Goal: Information Seeking & Learning: Compare options

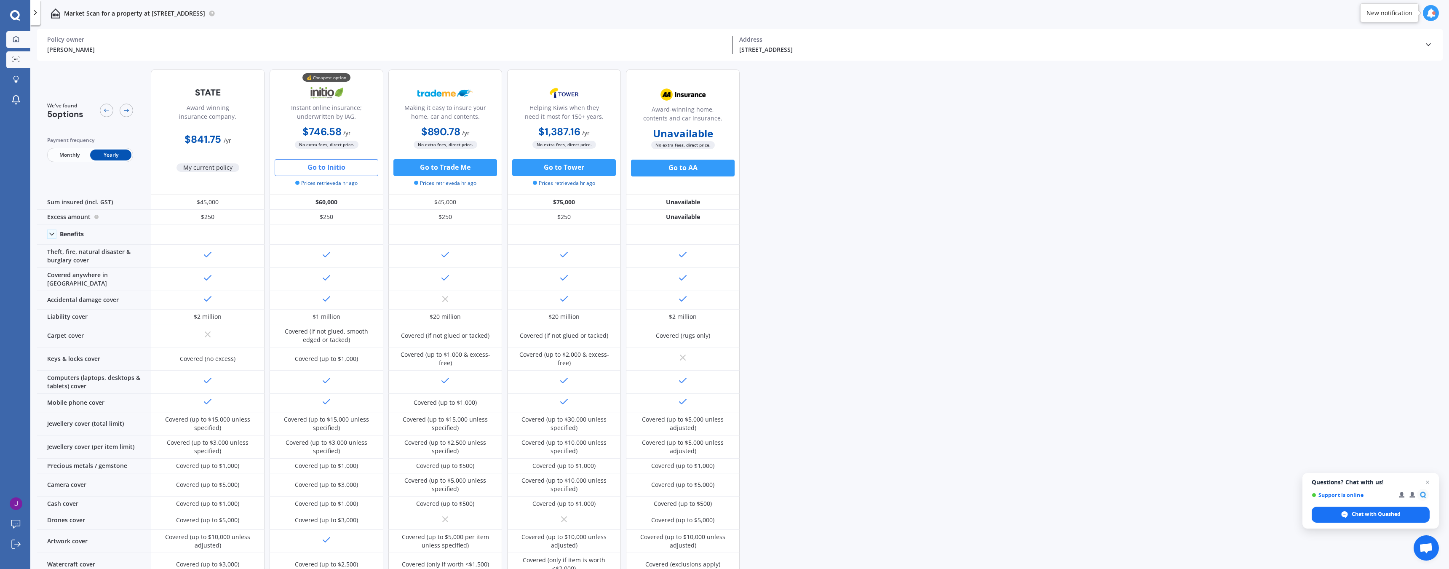
click at [10, 37] on div at bounding box center [16, 40] width 13 height 8
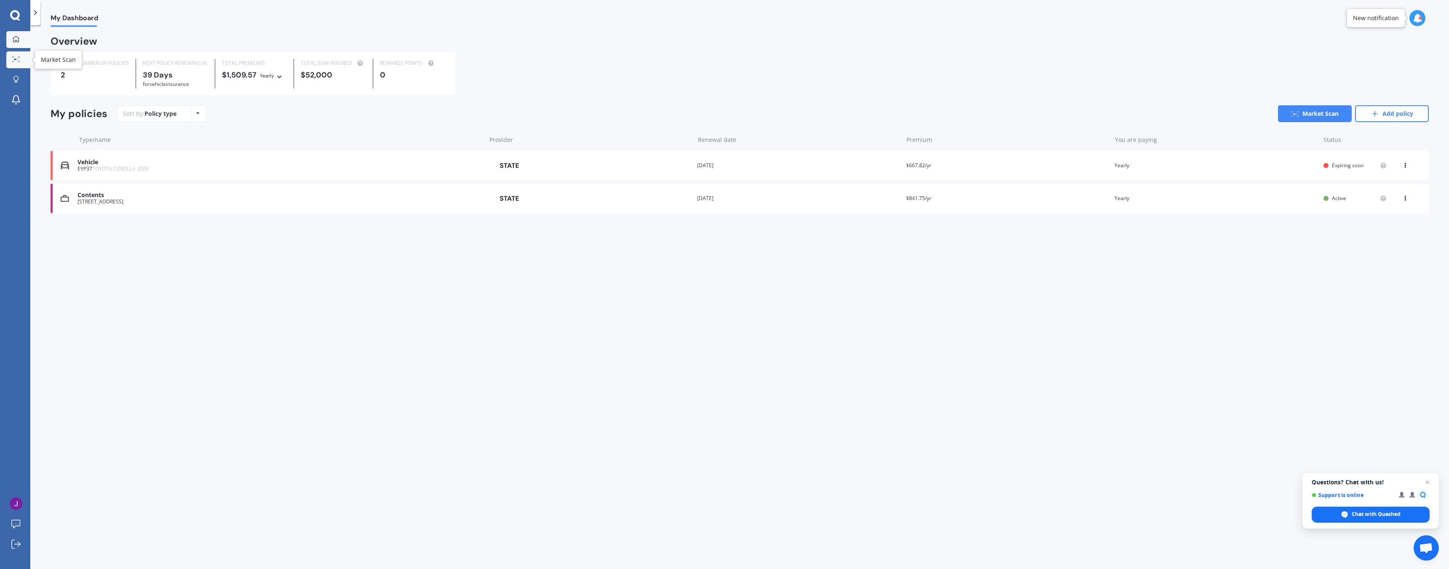
click at [16, 60] on icon at bounding box center [16, 58] width 8 height 5
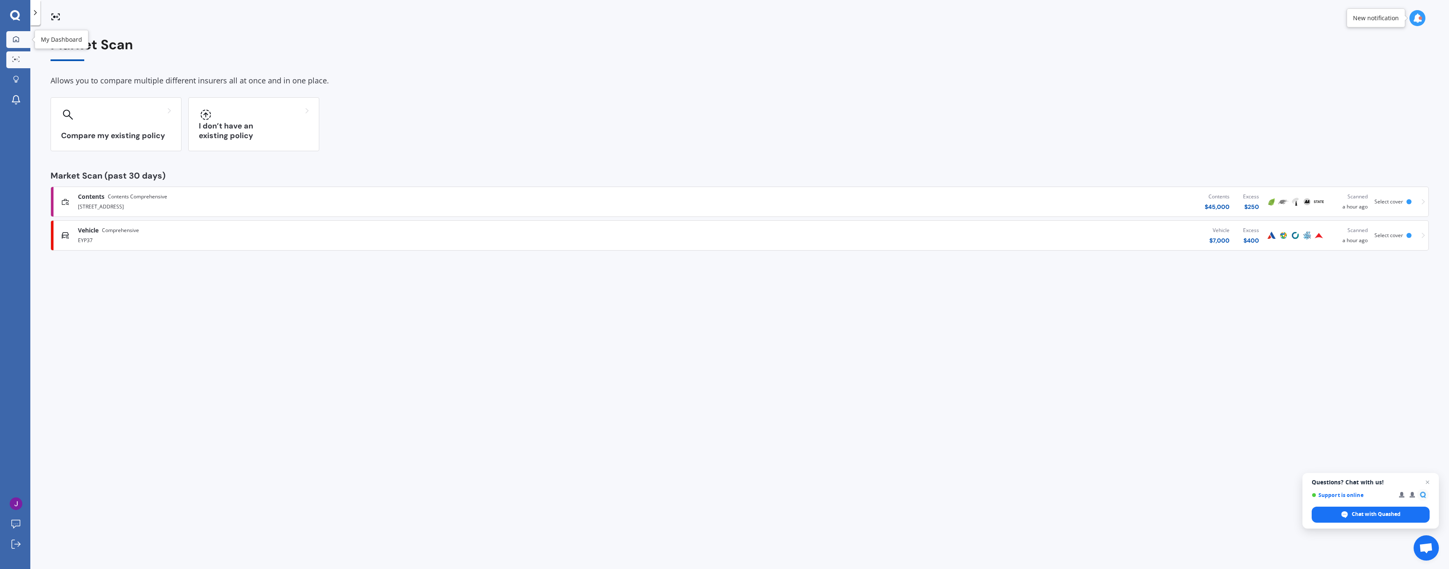
click at [18, 32] on link "My Dashboard" at bounding box center [18, 39] width 24 height 17
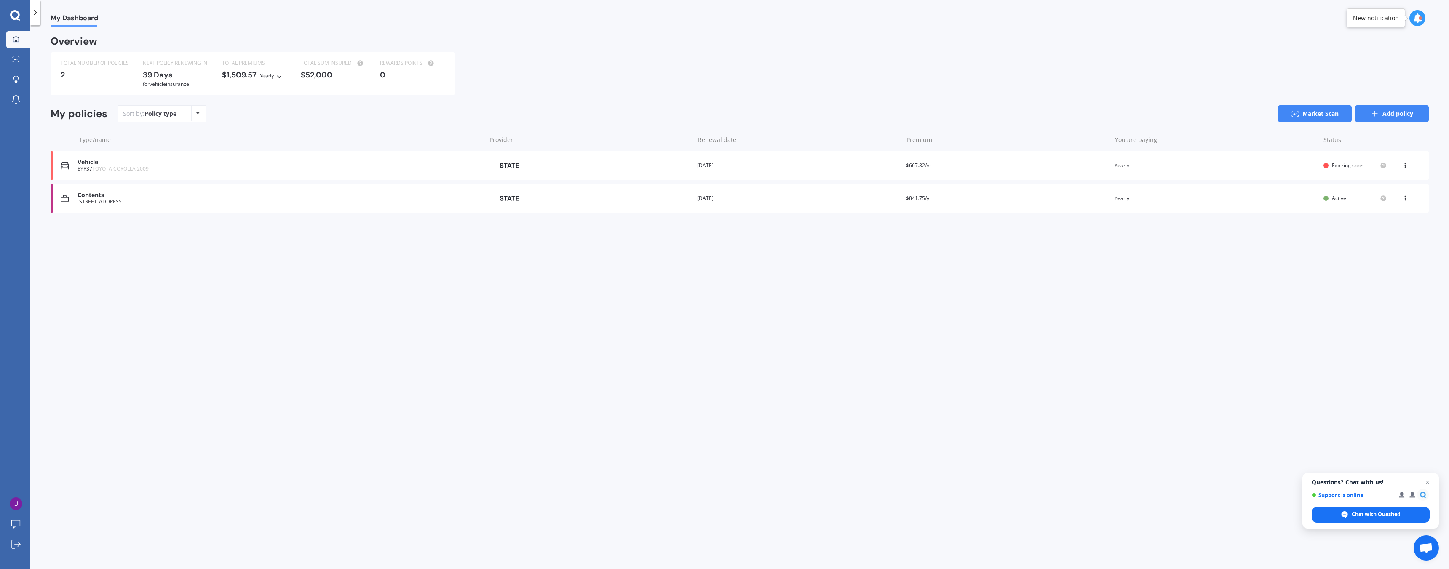
click at [1376, 109] on link "Add policy" at bounding box center [1392, 113] width 74 height 17
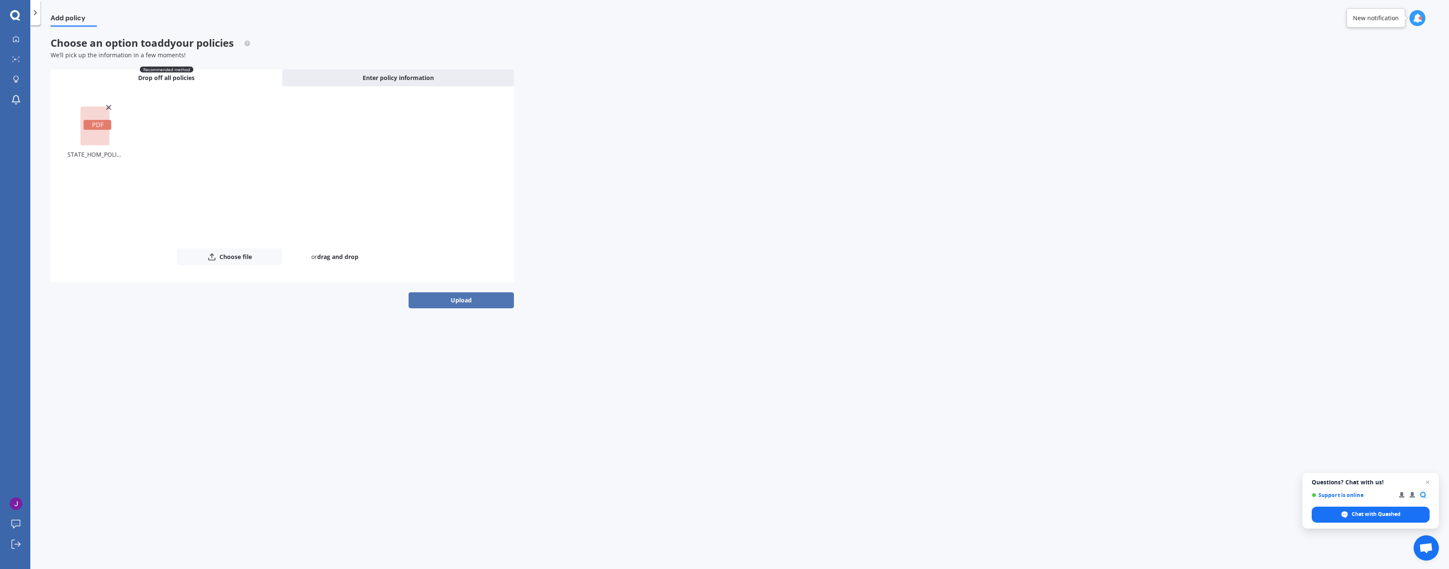
click at [446, 300] on button "Upload" at bounding box center [461, 300] width 105 height 16
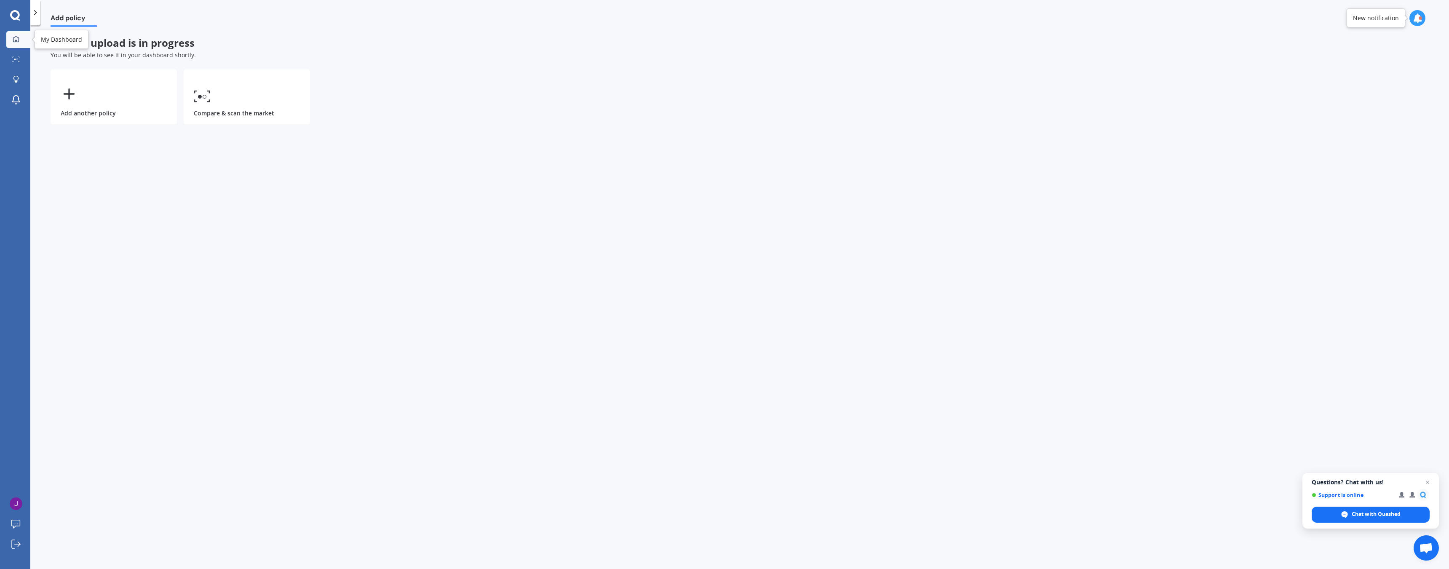
click at [17, 38] on icon at bounding box center [16, 39] width 7 height 7
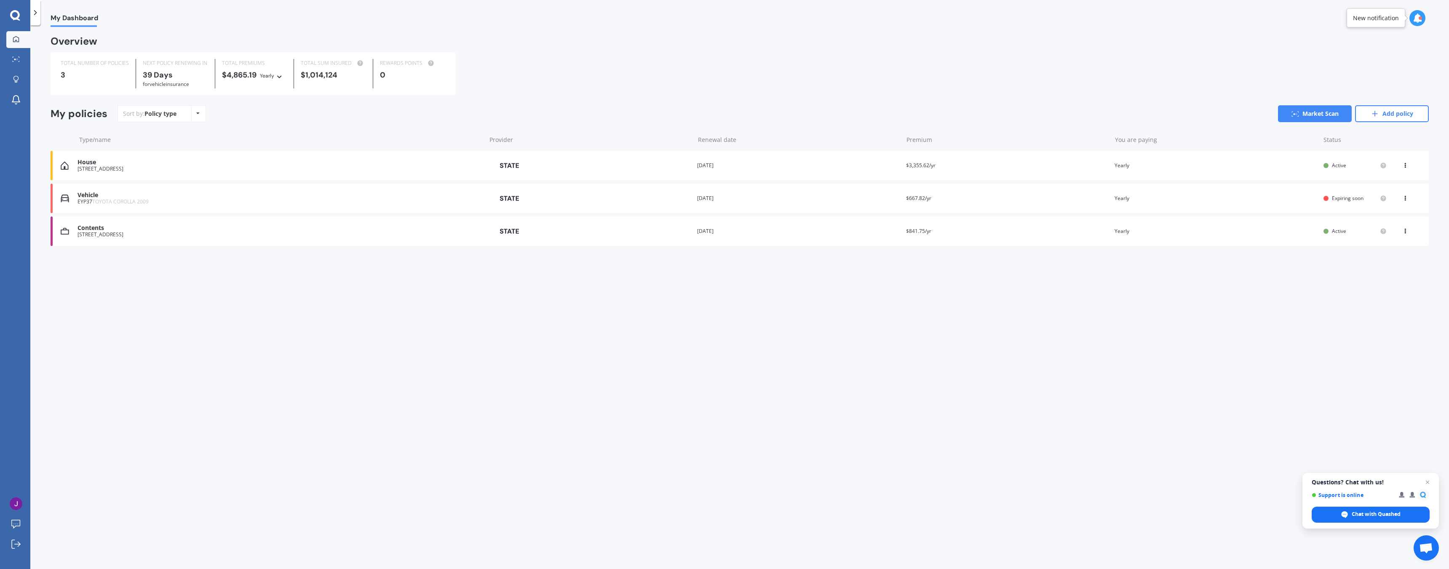
click at [1331, 201] on div "Expiring soon" at bounding box center [1354, 198] width 63 height 7
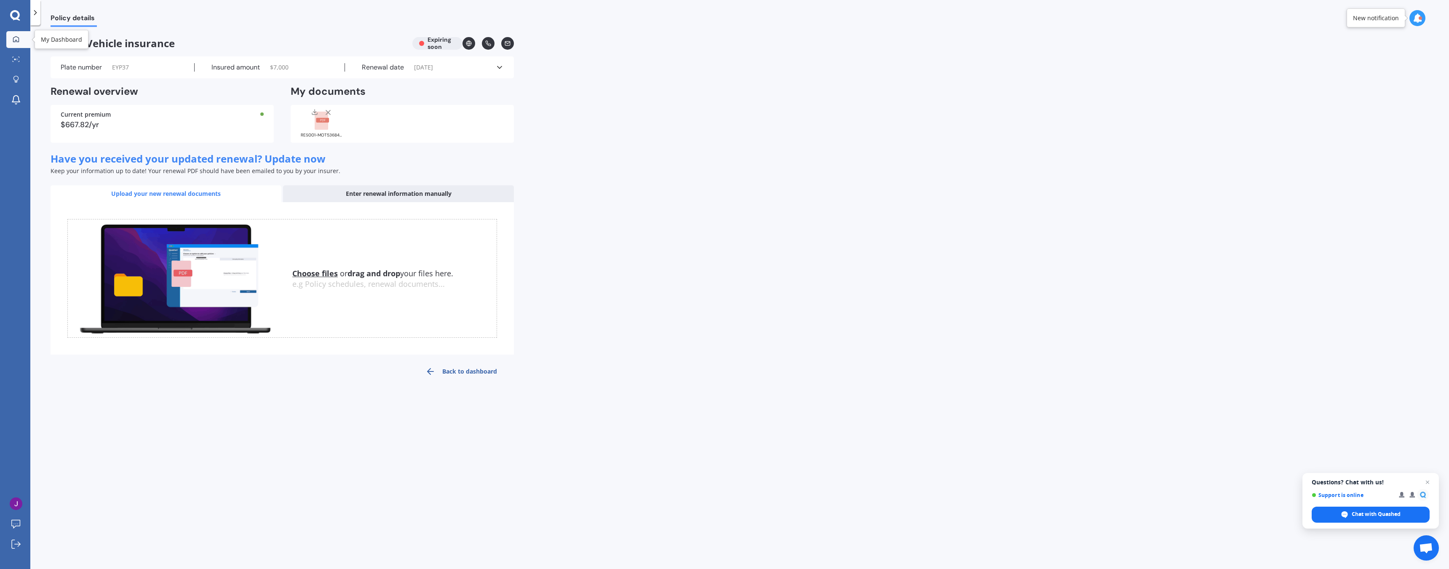
click at [18, 32] on link "My Dashboard" at bounding box center [18, 39] width 24 height 17
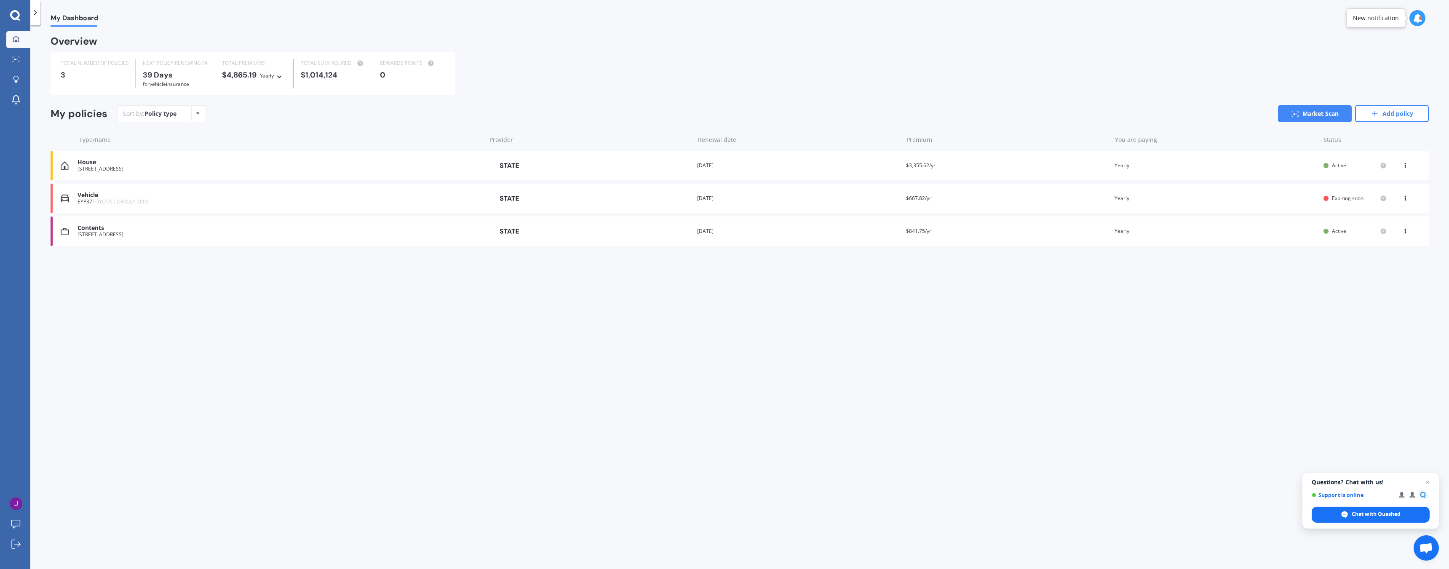
click at [263, 172] on div "[STREET_ADDRESS]" at bounding box center [279, 169] width 404 height 6
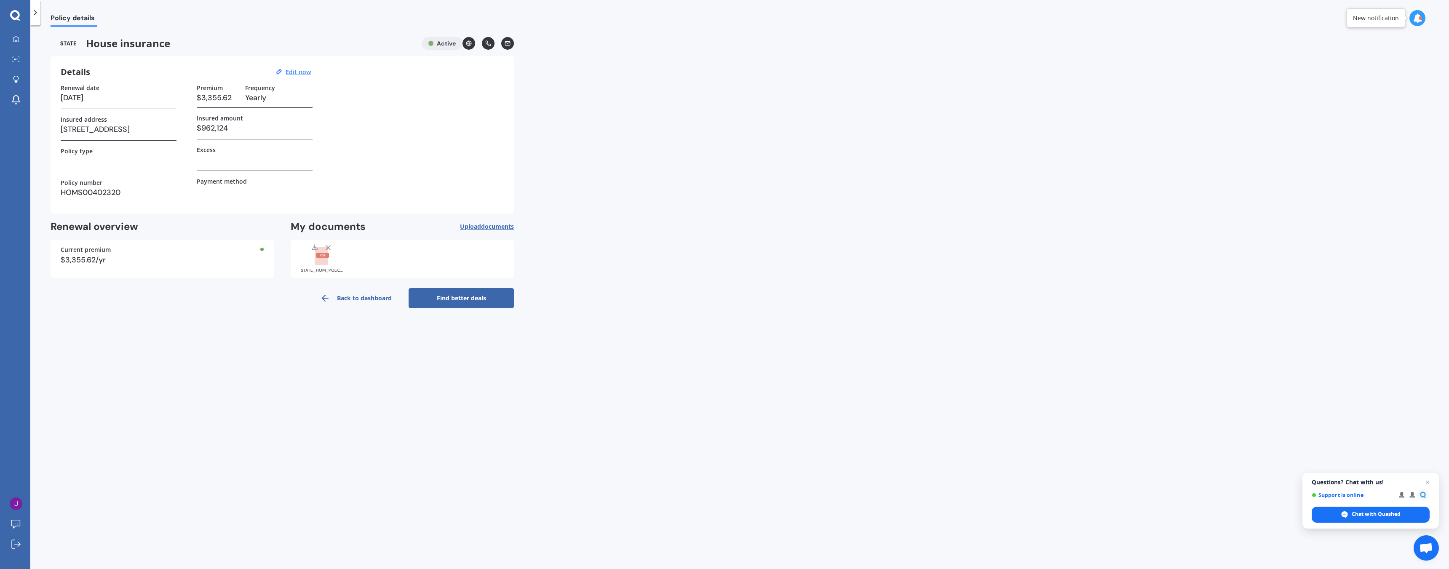
click at [430, 301] on link "Find better deals" at bounding box center [461, 298] width 105 height 20
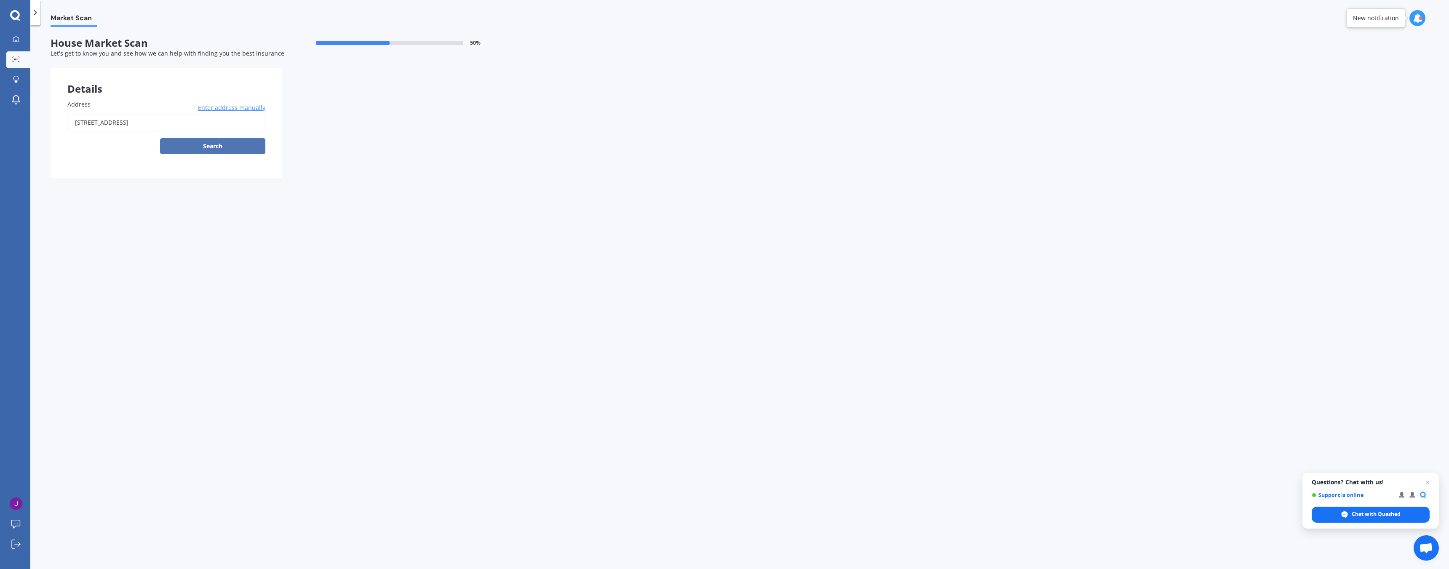
click at [215, 145] on button "Search" at bounding box center [212, 146] width 105 height 16
type input "[STREET_ADDRESS]"
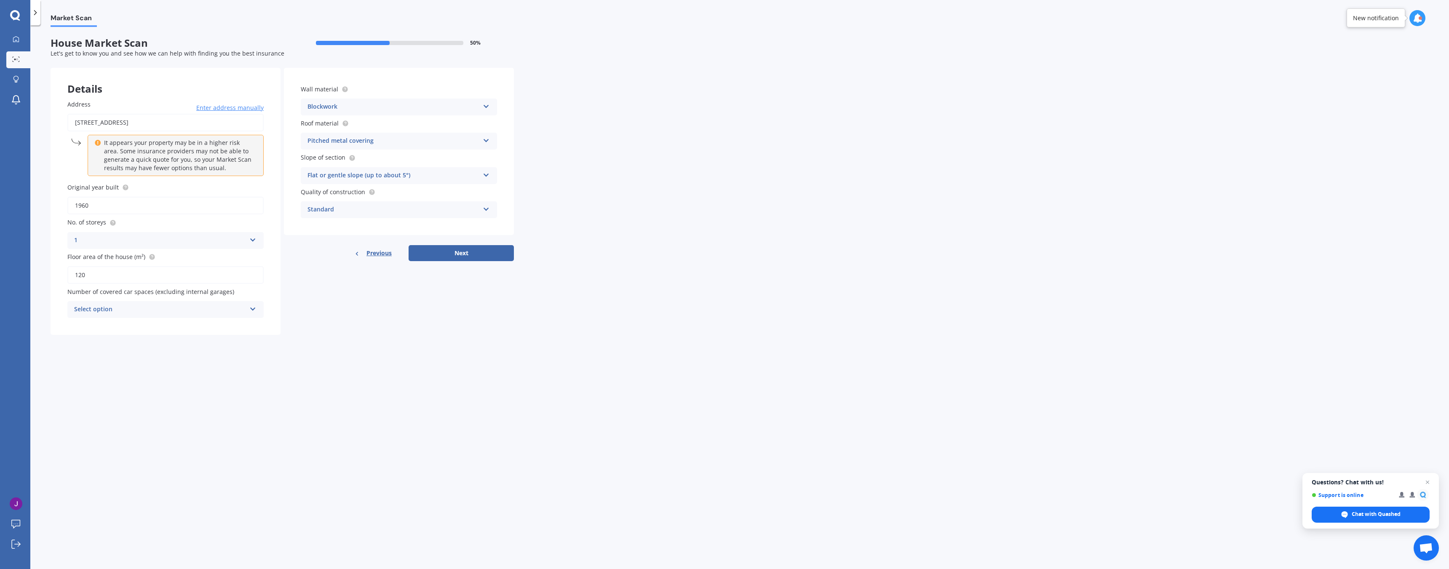
click at [245, 313] on div "Select option" at bounding box center [160, 310] width 172 height 10
click at [176, 327] on div "0" at bounding box center [165, 325] width 195 height 15
click at [237, 310] on div "0" at bounding box center [160, 310] width 172 height 10
click at [206, 339] on div "1" at bounding box center [165, 341] width 195 height 15
click at [303, 369] on div "Market Scan House Market Scan 50 % Let's get to know you and see how we can hel…" at bounding box center [739, 299] width 1419 height 544
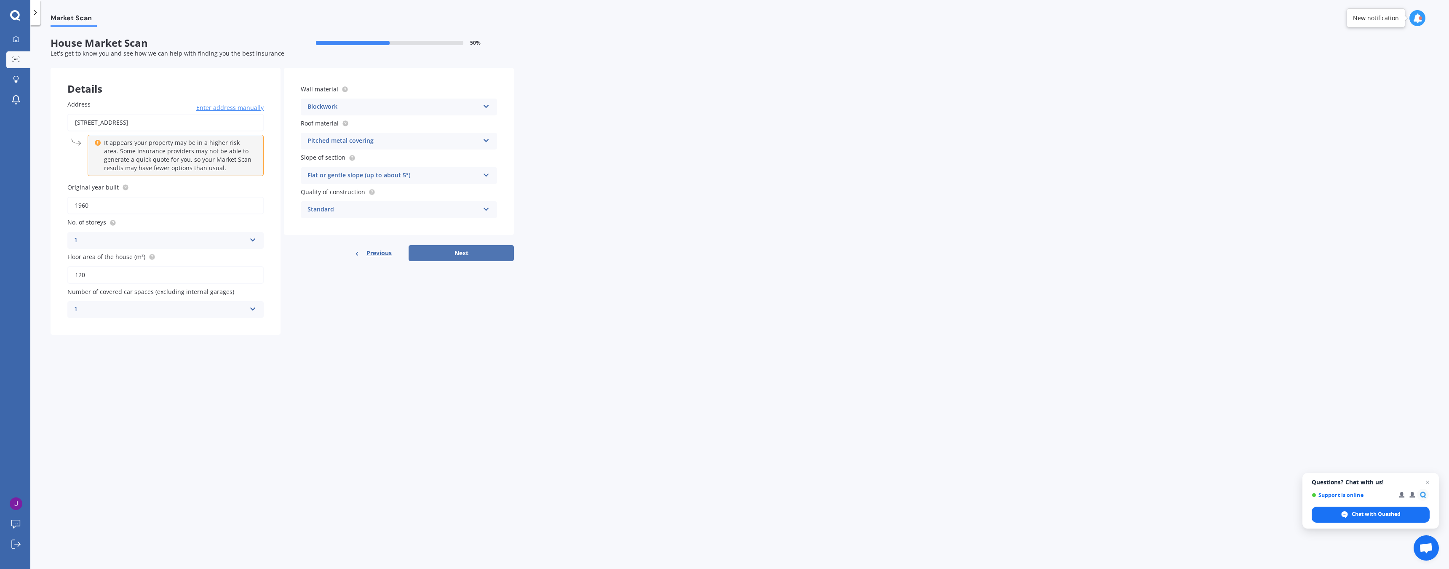
click at [444, 254] on button "Next" at bounding box center [461, 253] width 105 height 16
select select "24"
select select "01"
select select "1996"
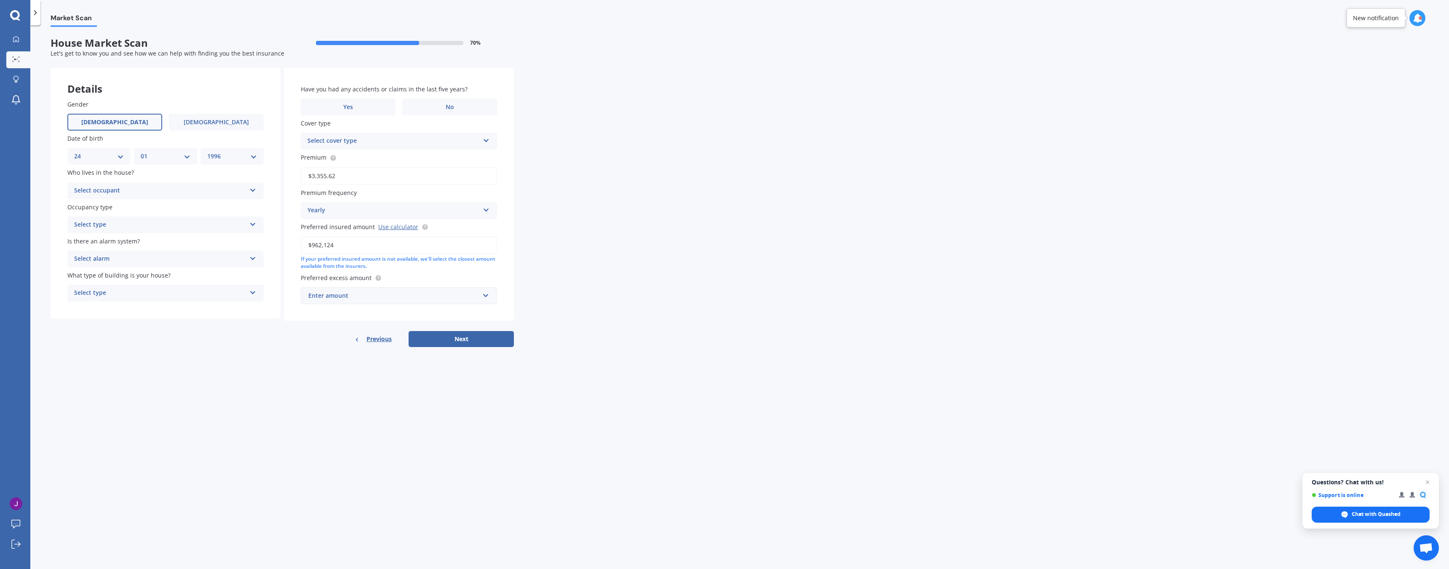
click at [118, 190] on div "Select occupant" at bounding box center [160, 191] width 172 height 10
click at [111, 220] on span "Owner + Boarder" at bounding box center [99, 222] width 49 height 8
click at [111, 222] on div "Select type" at bounding box center [160, 225] width 172 height 10
click at [117, 238] on div "Permanent" at bounding box center [165, 241] width 195 height 15
click at [121, 251] on div "Select alarm Yes, monitored Yes, not monitored No" at bounding box center [165, 259] width 196 height 17
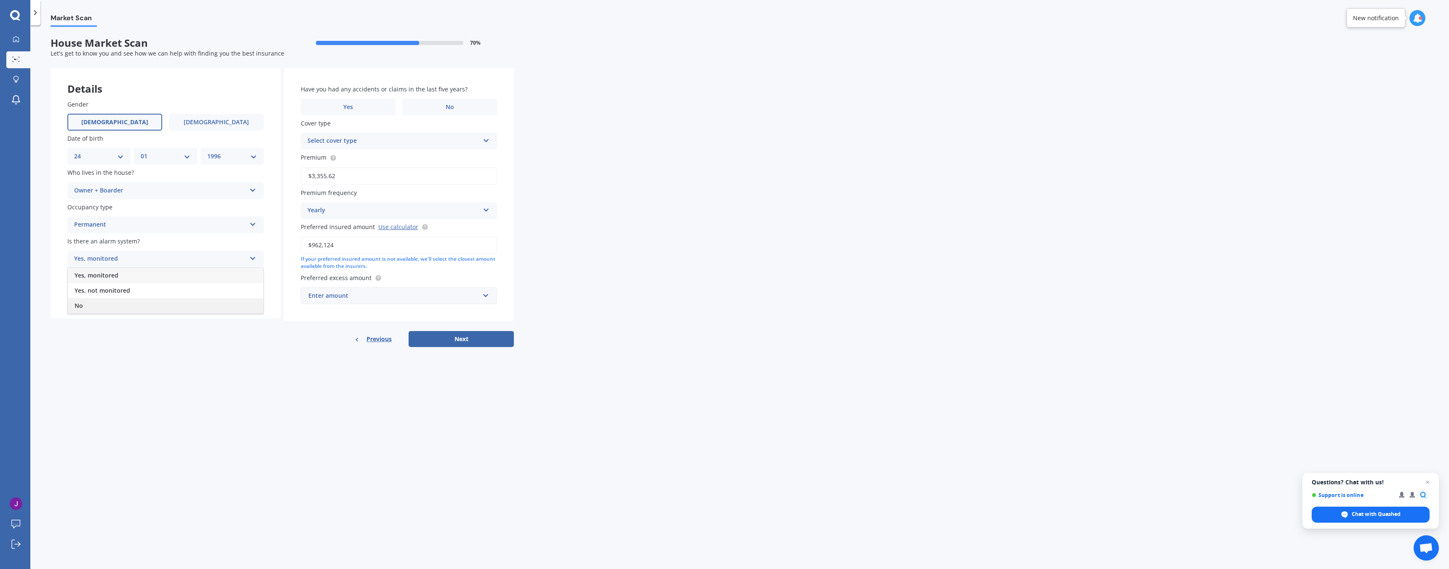
click at [116, 304] on div "No" at bounding box center [165, 305] width 195 height 15
click at [110, 295] on div "Select type" at bounding box center [160, 293] width 172 height 10
click at [123, 323] on span "Multi-unit (in a block of 6 or less)" at bounding box center [122, 325] width 95 height 8
click at [142, 299] on div "Multi-unit (in a block of 6 or less) Freestanding Multi-unit (in a block of 6 o…" at bounding box center [165, 293] width 196 height 17
click at [135, 297] on div "Multi-unit (in a block of 6 or less)" at bounding box center [160, 293] width 172 height 10
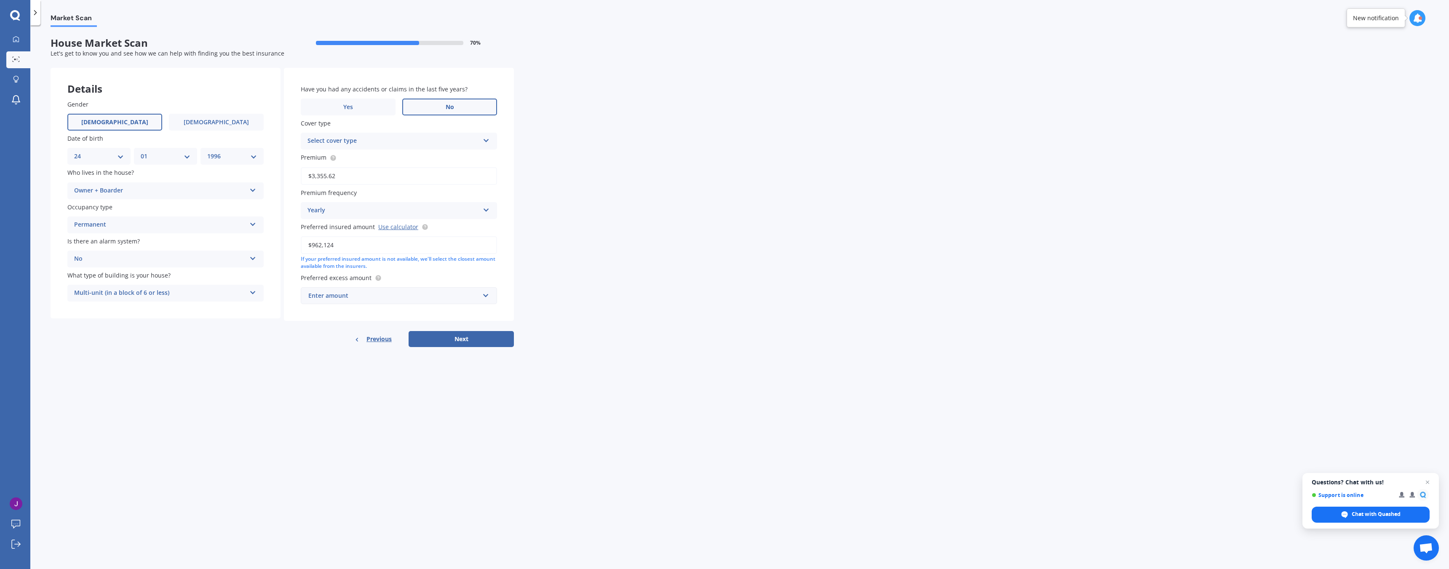
click at [447, 109] on span "No" at bounding box center [450, 107] width 8 height 7
click at [0, 0] on input "No" at bounding box center [0, 0] width 0 height 0
click at [388, 149] on div "Select cover type Home Essentials Home Comprehensive" at bounding box center [399, 141] width 196 height 17
click at [374, 174] on div "Home Comprehensive" at bounding box center [398, 172] width 195 height 15
click at [442, 332] on button "Next" at bounding box center [461, 339] width 105 height 16
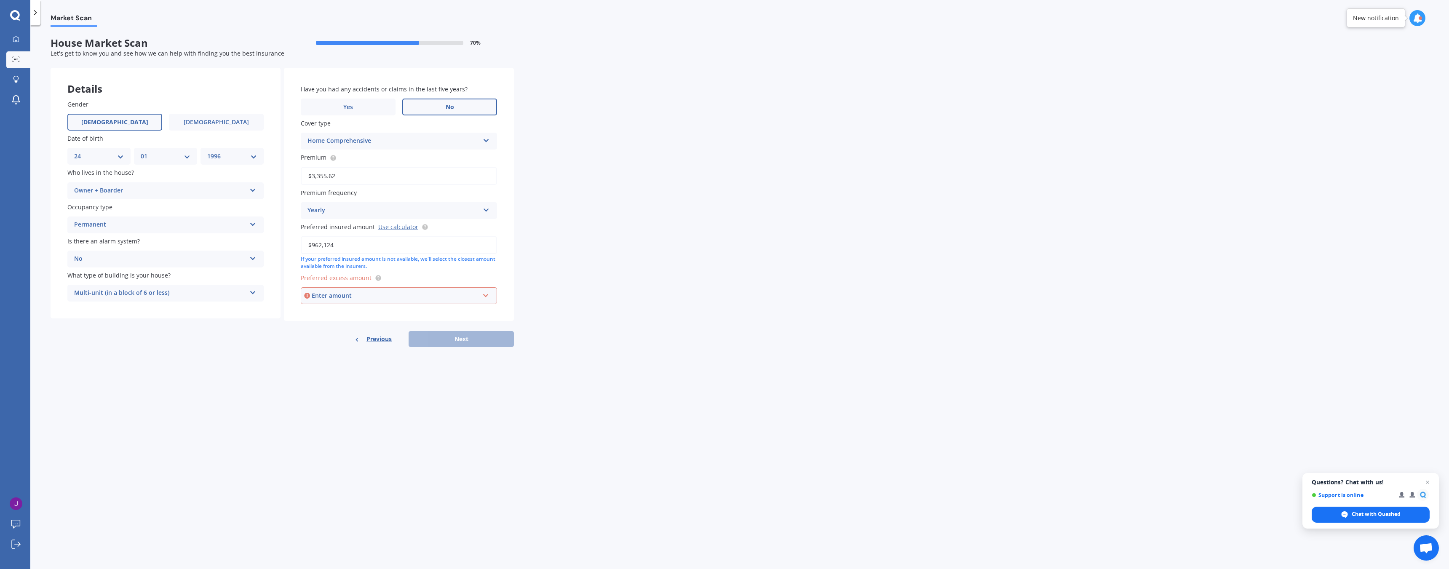
click at [388, 293] on div "Enter amount" at bounding box center [396, 295] width 168 height 9
click at [323, 351] on div "$750" at bounding box center [398, 358] width 195 height 16
click at [446, 344] on button "Next" at bounding box center [461, 339] width 105 height 16
select select "24"
select select "01"
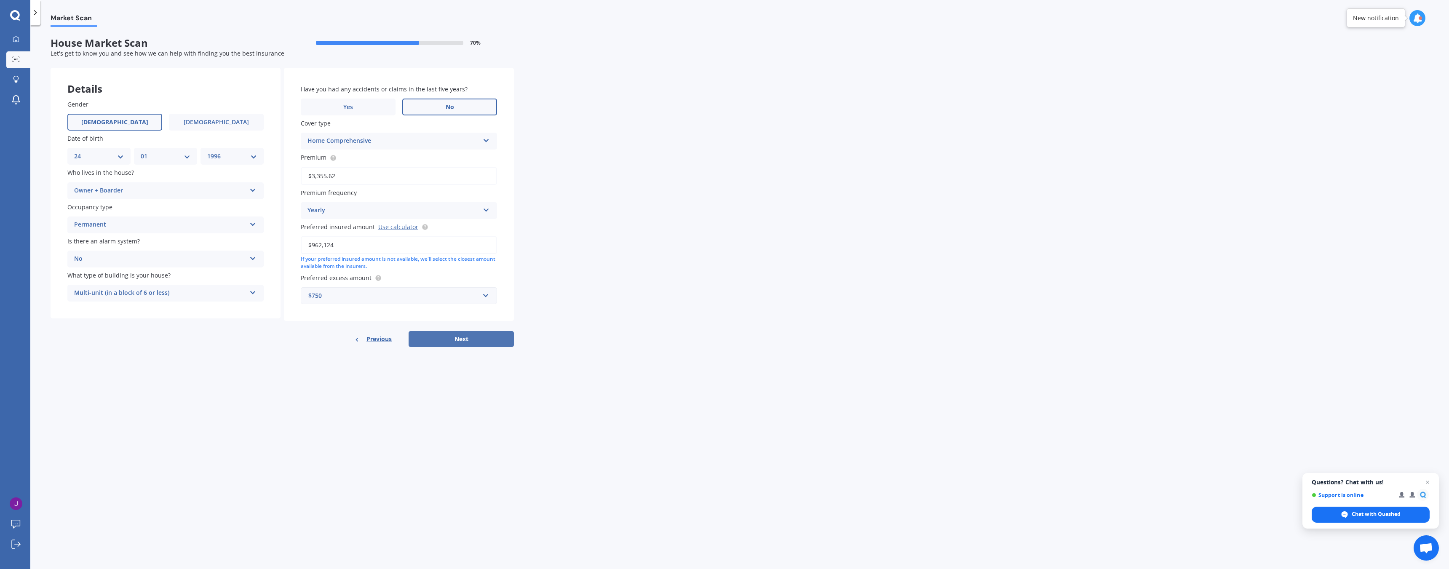
select select "1996"
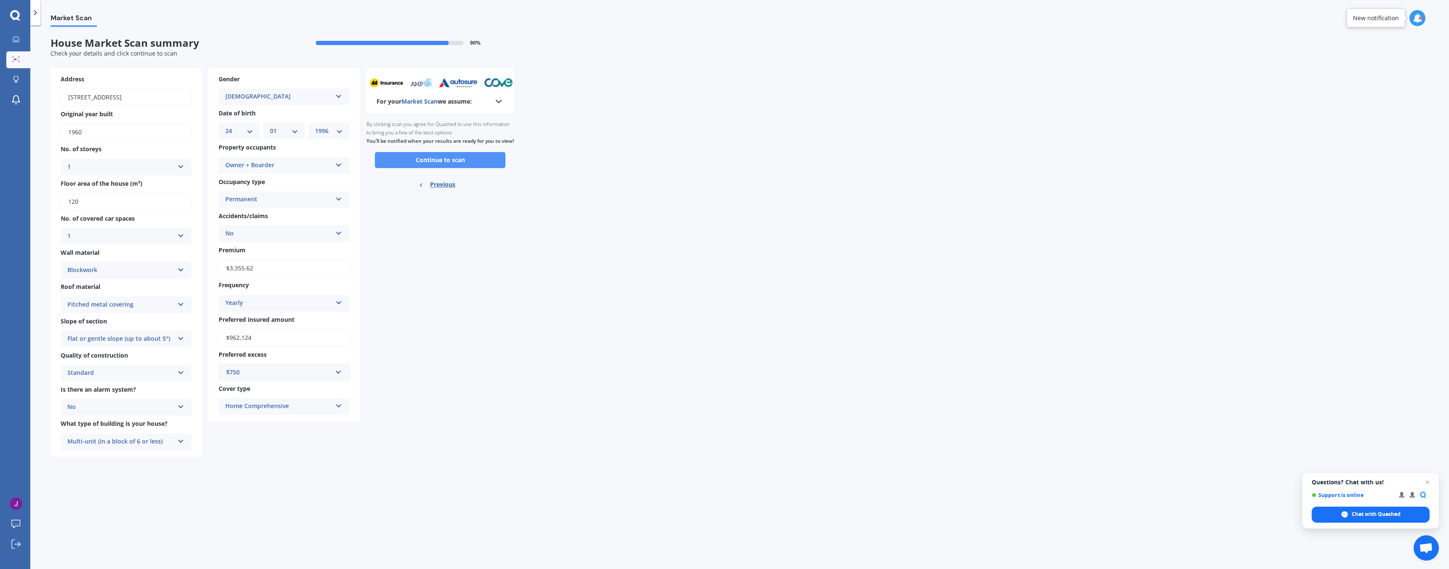
click at [452, 168] on button "Continue to scan" at bounding box center [440, 160] width 131 height 16
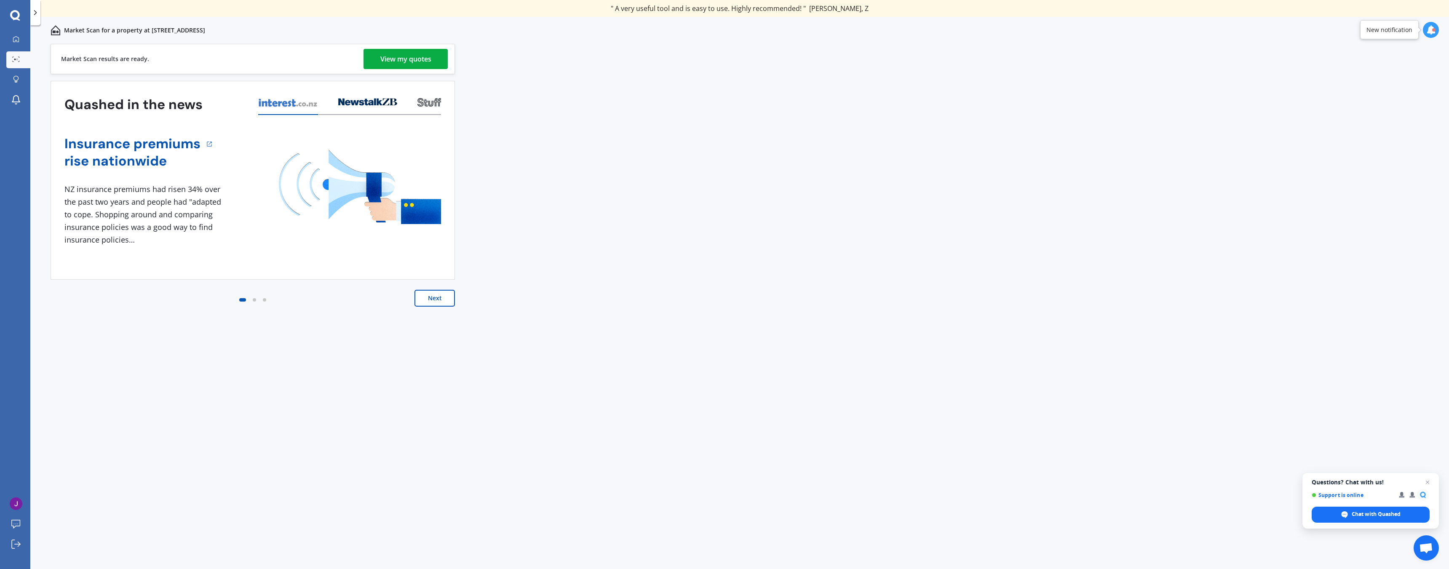
click at [404, 55] on div "View my quotes" at bounding box center [405, 59] width 51 height 20
